Goal: Task Accomplishment & Management: Use online tool/utility

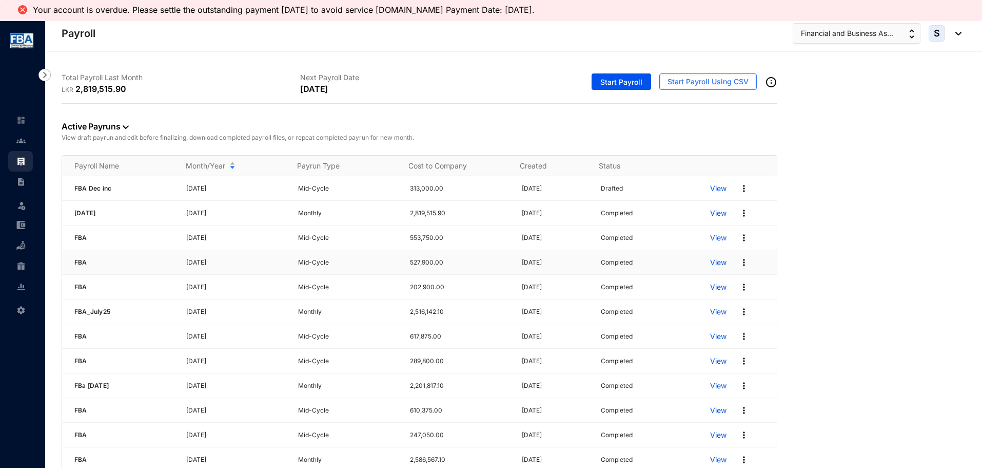
click at [710, 260] on p "View" at bounding box center [718, 262] width 16 height 10
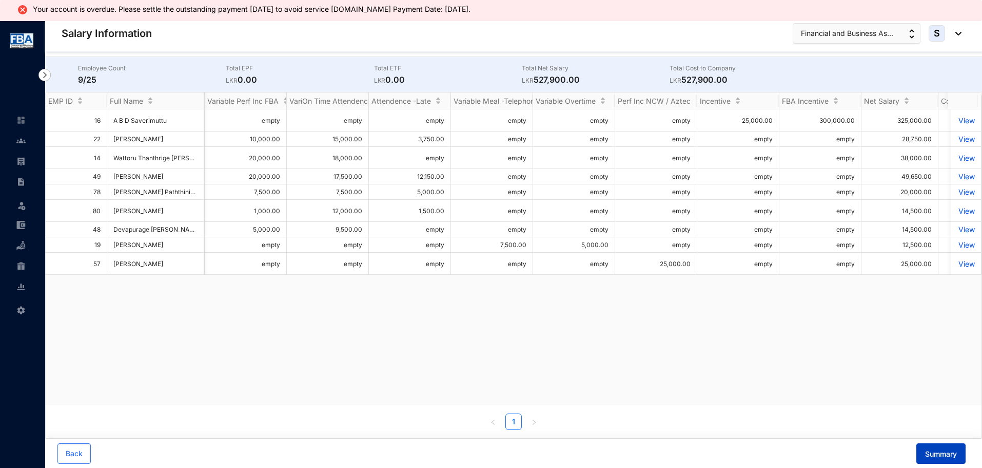
click at [934, 454] on span "Summary" at bounding box center [941, 454] width 32 height 10
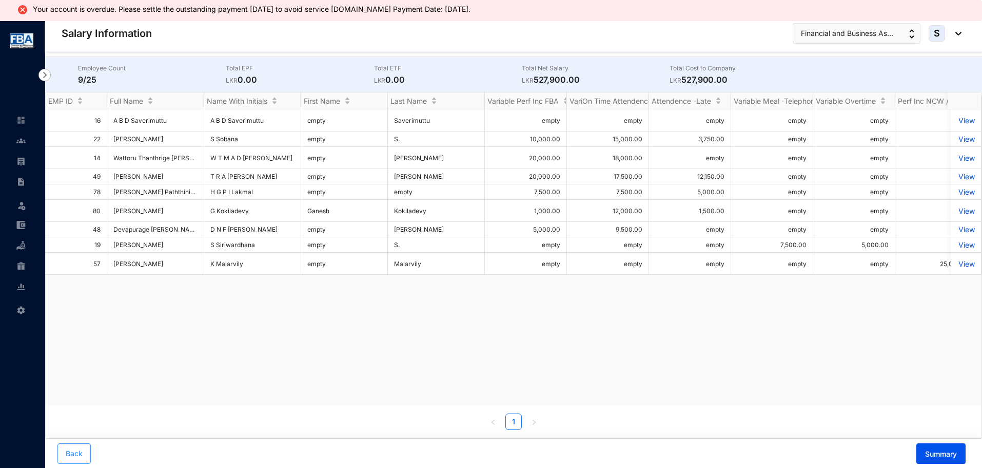
click at [79, 459] on button "Back" at bounding box center [73, 453] width 33 height 21
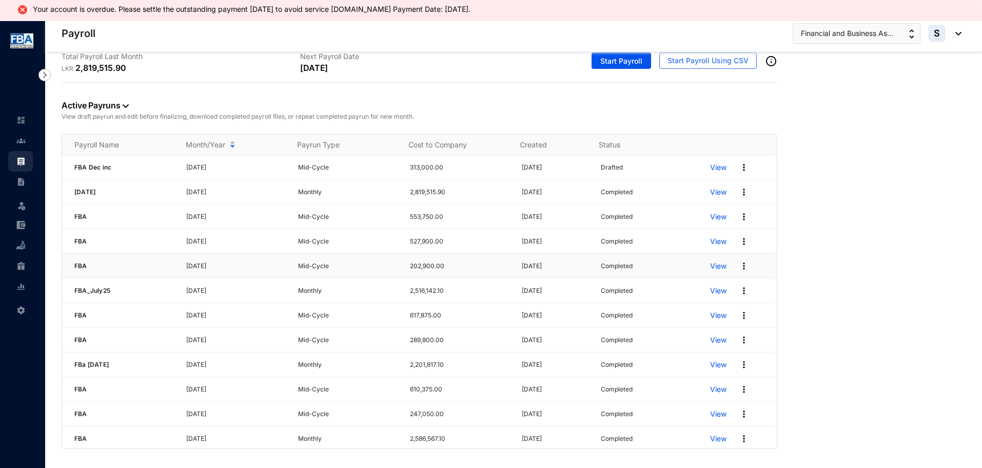
click at [710, 266] on p "View" at bounding box center [718, 266] width 16 height 10
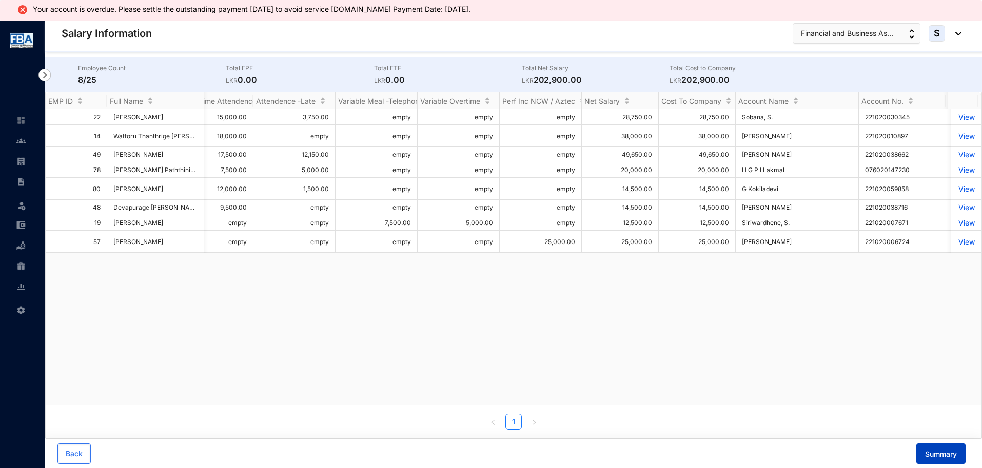
click at [941, 449] on span "Summary" at bounding box center [941, 454] width 32 height 10
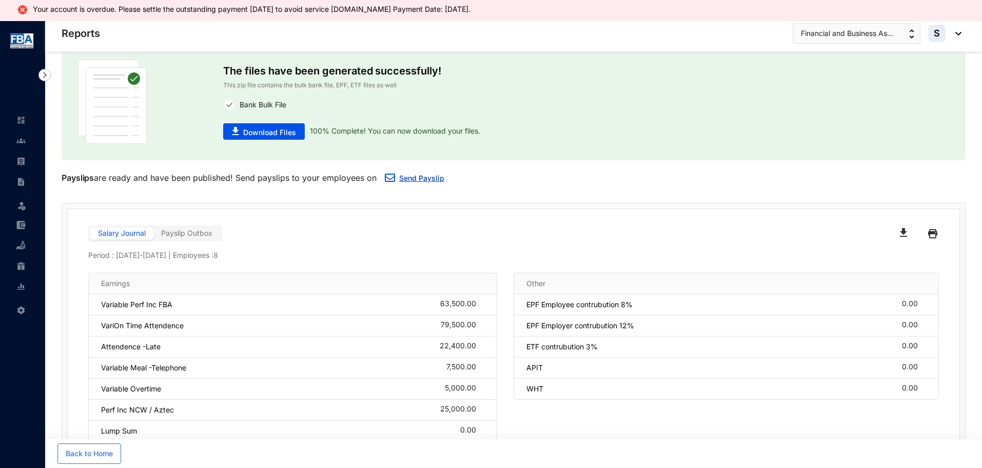
click at [405, 179] on link "Send Payslip" at bounding box center [421, 177] width 45 height 9
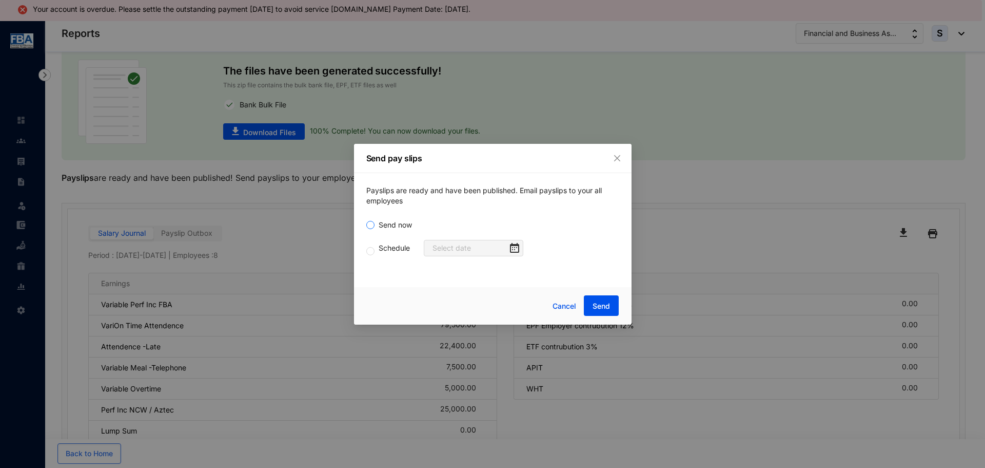
click at [373, 226] on input "Send now" at bounding box center [370, 225] width 8 height 8
radio input "true"
click at [601, 305] on span "Send" at bounding box center [601, 306] width 17 height 10
click at [826, 41] on div "Send pay slips Payslips are ready and have been published. Email payslips to yo…" at bounding box center [492, 234] width 985 height 468
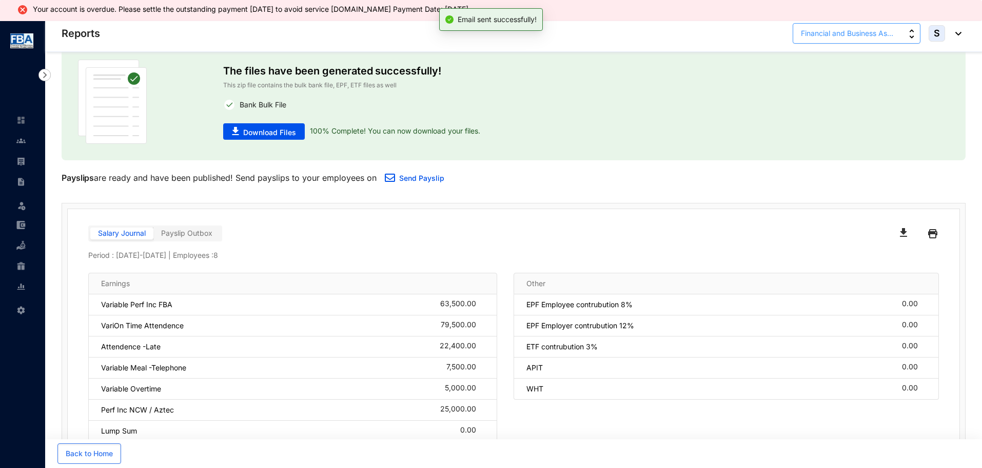
click at [820, 38] on span "Financial and Business As..." at bounding box center [847, 33] width 92 height 11
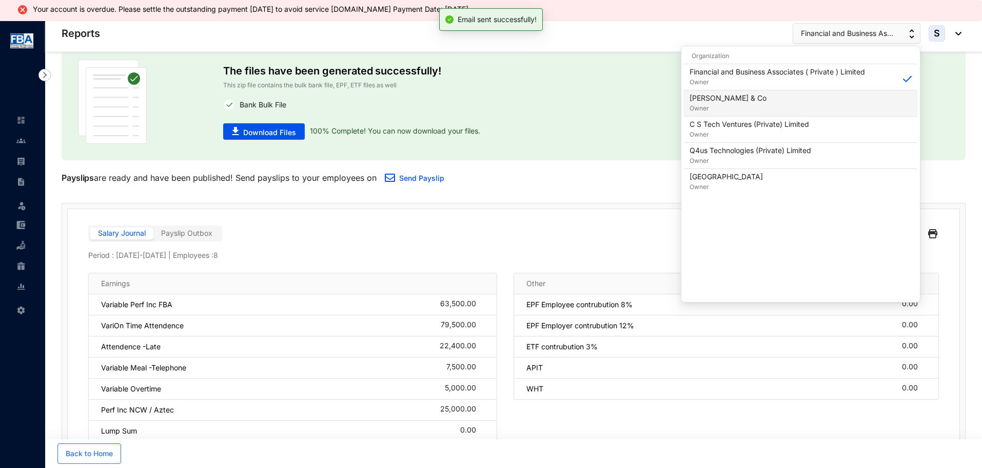
click at [703, 98] on p "[PERSON_NAME] & Co" at bounding box center [728, 98] width 77 height 10
